Goal: Task Accomplishment & Management: Use online tool/utility

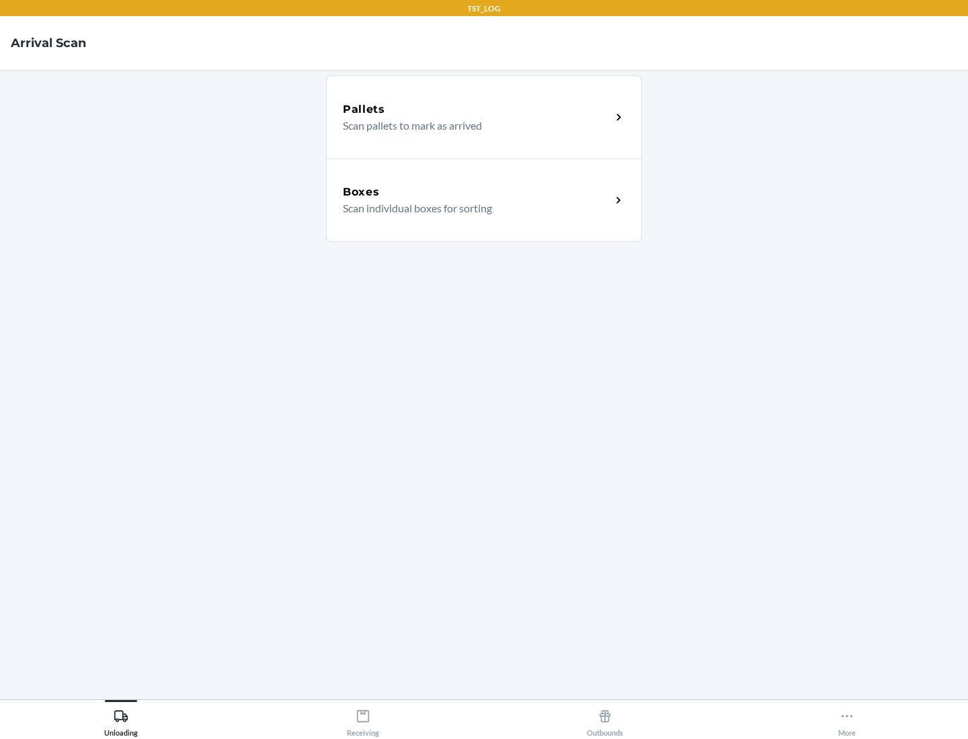
click at [476, 192] on div "Boxes" at bounding box center [477, 192] width 268 height 16
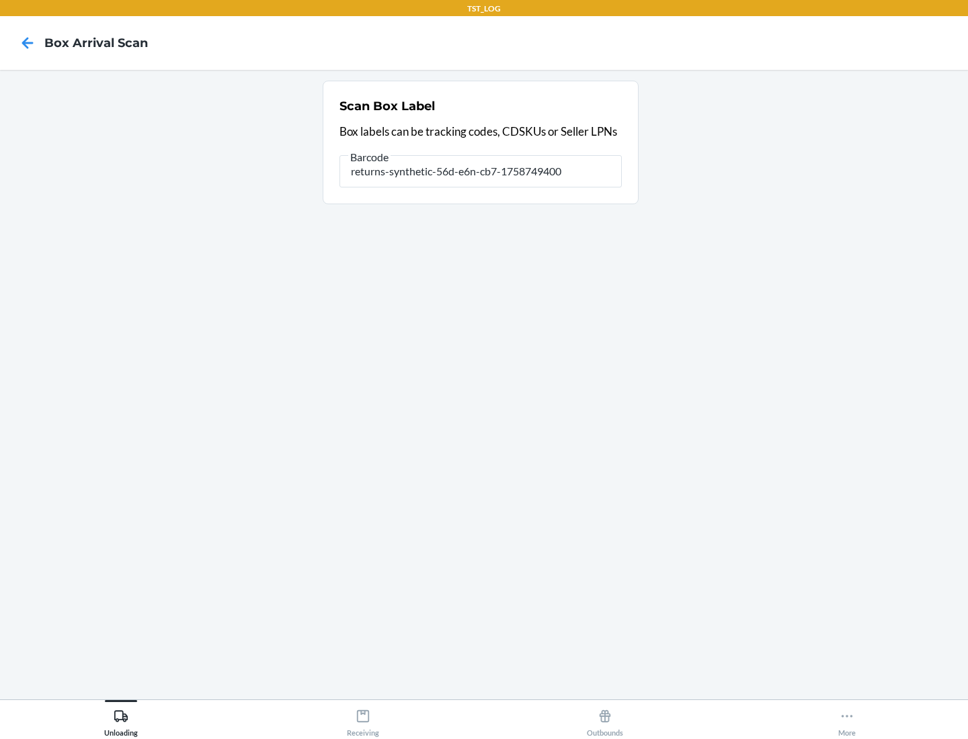
type input "returns-synthetic-56d-e6n-cb7-1758749400"
